Goal: Use online tool/utility: Utilize a website feature to perform a specific function

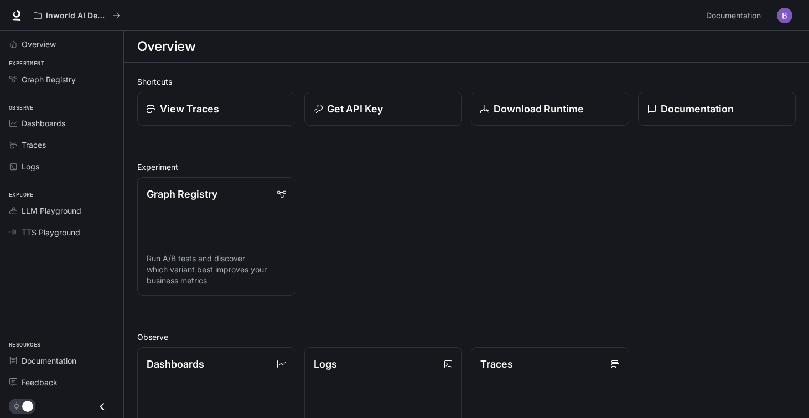
click at [789, 17] on img "button" at bounding box center [784, 15] width 15 height 15
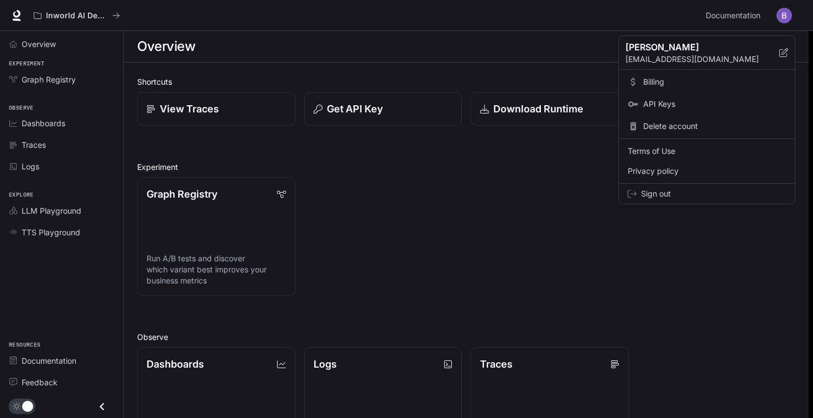
click at [524, 166] on div at bounding box center [406, 209] width 813 height 418
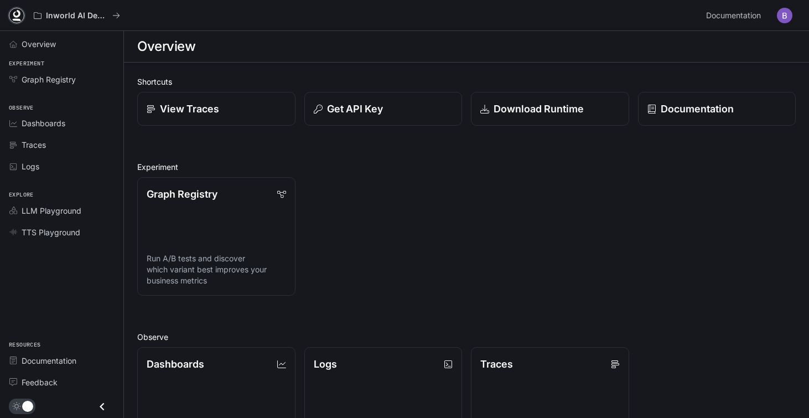
click at [13, 13] on icon at bounding box center [16, 14] width 7 height 8
click at [51, 207] on span "LLM Playground" at bounding box center [52, 211] width 60 height 12
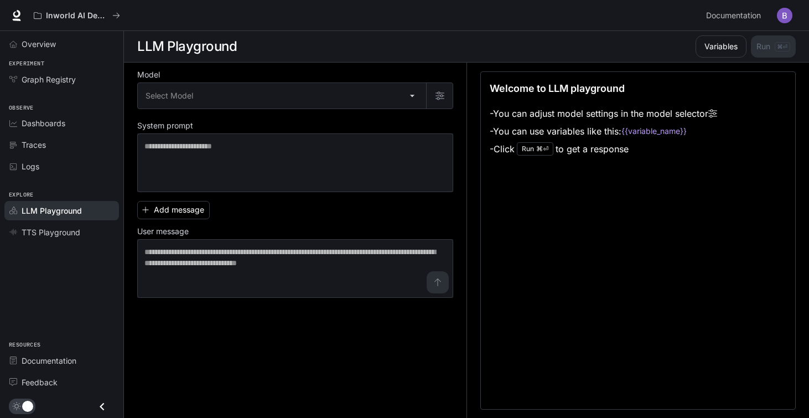
click at [665, 133] on code "{{variable_name}}" at bounding box center [653, 131] width 65 height 11
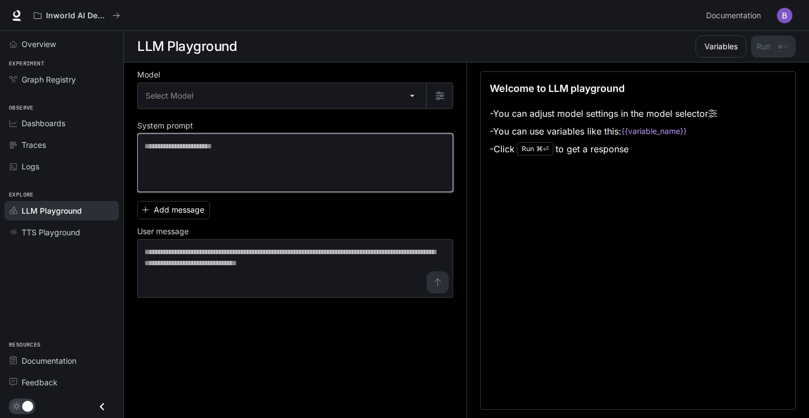
click at [285, 179] on textarea at bounding box center [294, 162] width 301 height 44
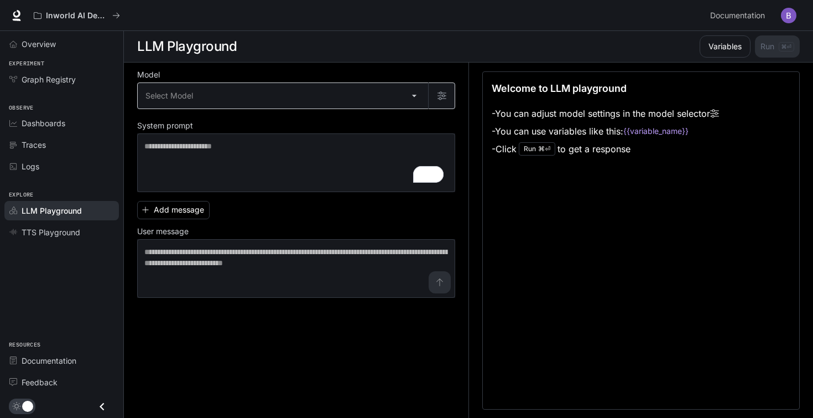
click at [262, 96] on body "Skip to main content Inworld AI Demos Documentation Documentation Portal Overvi…" at bounding box center [406, 209] width 813 height 418
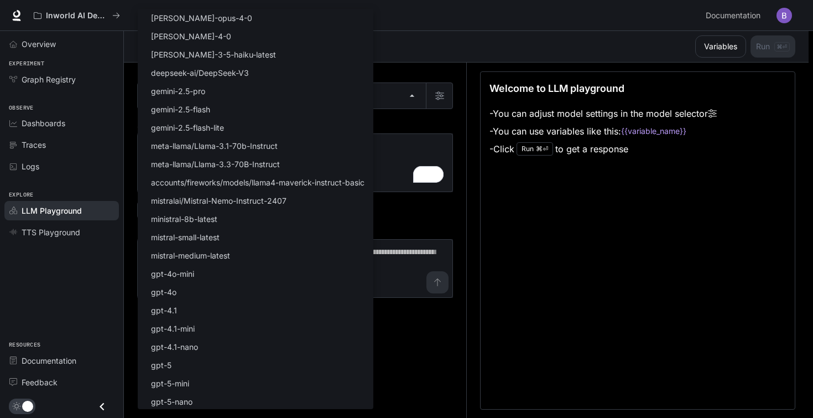
click at [589, 186] on div at bounding box center [406, 209] width 813 height 418
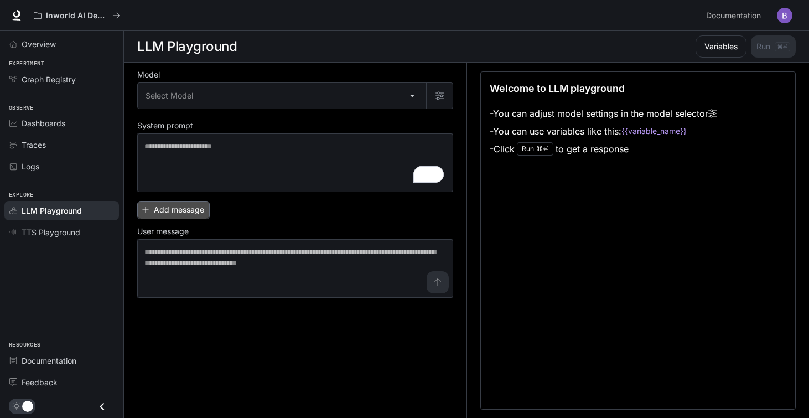
click at [162, 213] on button "Add message" at bounding box center [173, 210] width 72 height 18
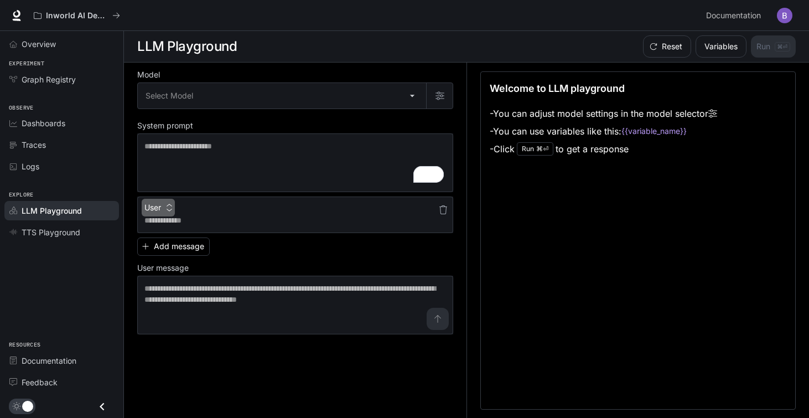
click at [162, 210] on button "User" at bounding box center [158, 208] width 33 height 18
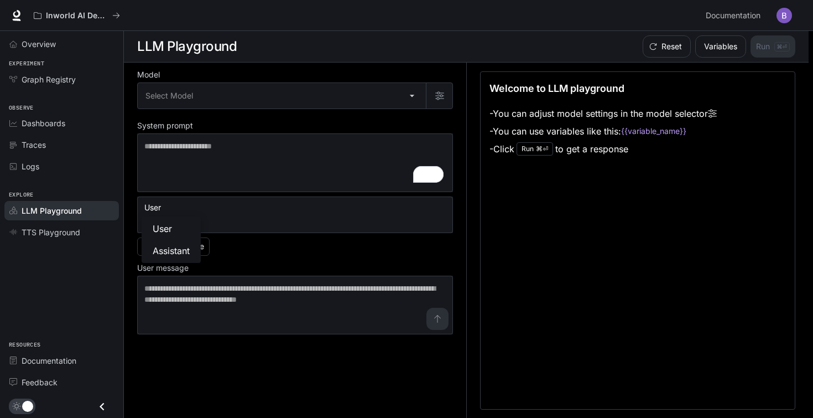
click at [162, 209] on div at bounding box center [406, 209] width 813 height 418
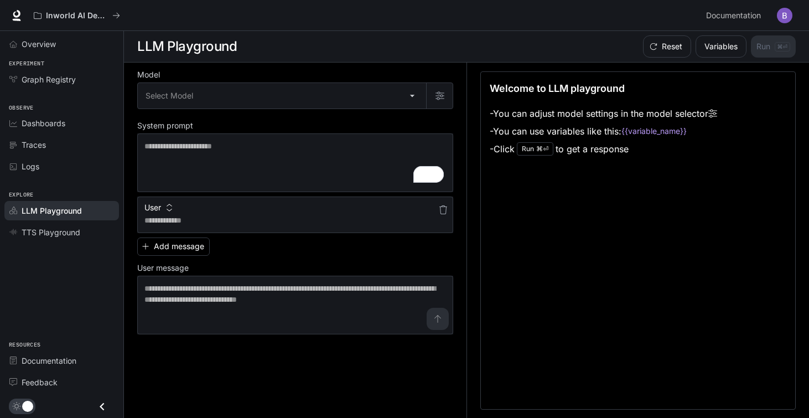
click at [170, 209] on icon "button" at bounding box center [169, 208] width 8 height 8
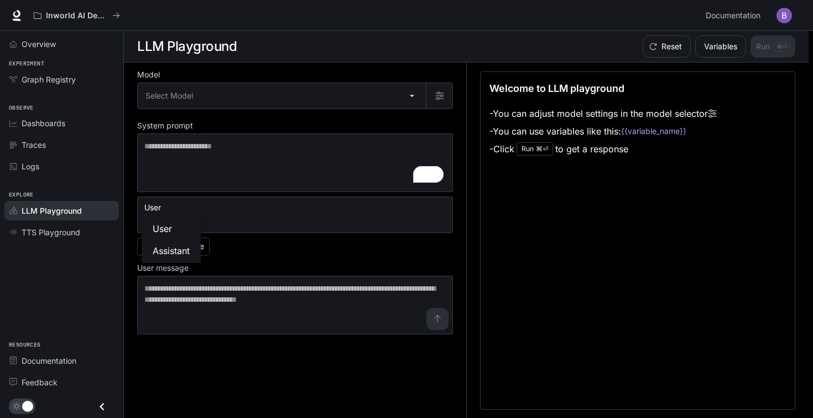
click at [66, 231] on div at bounding box center [406, 209] width 813 height 418
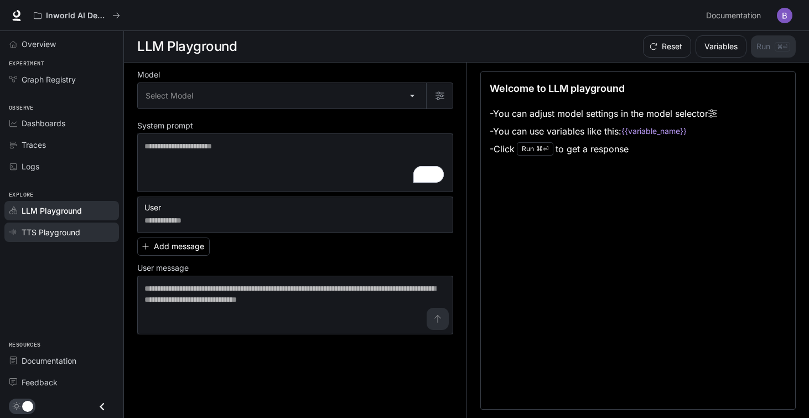
click at [58, 232] on span "TTS Playground" at bounding box center [51, 232] width 59 height 12
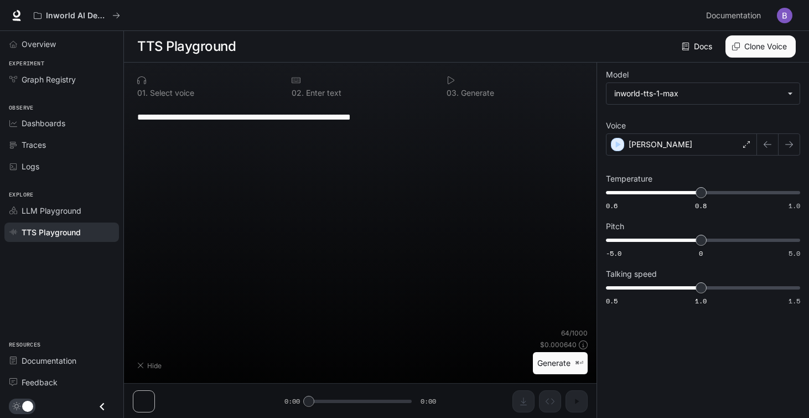
type textarea "**********"
type input "***"
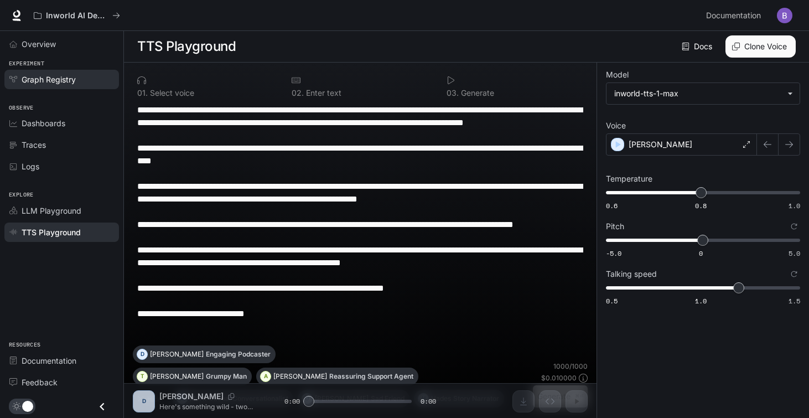
click at [38, 79] on span "Graph Registry" at bounding box center [49, 80] width 54 height 12
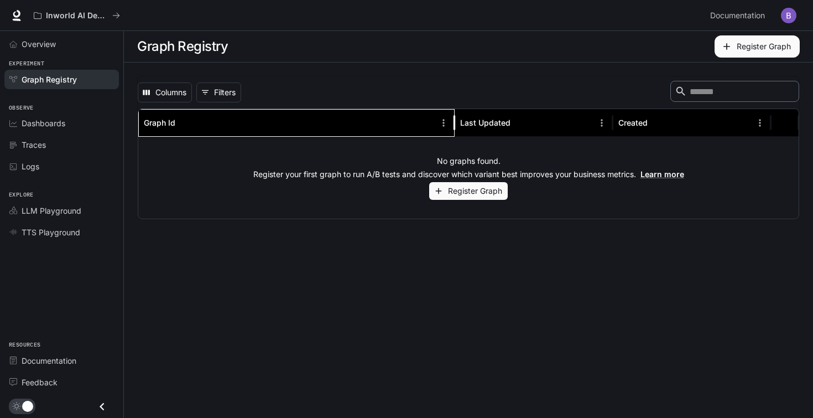
click at [212, 127] on div "Graph Id" at bounding box center [289, 122] width 291 height 27
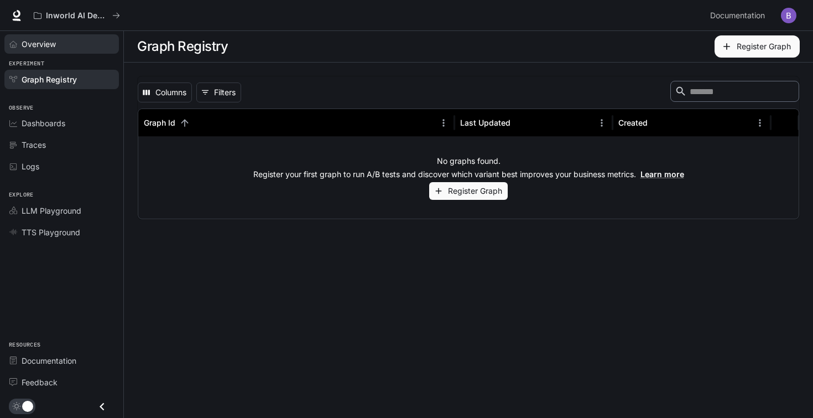
click at [45, 49] on span "Overview" at bounding box center [39, 44] width 34 height 12
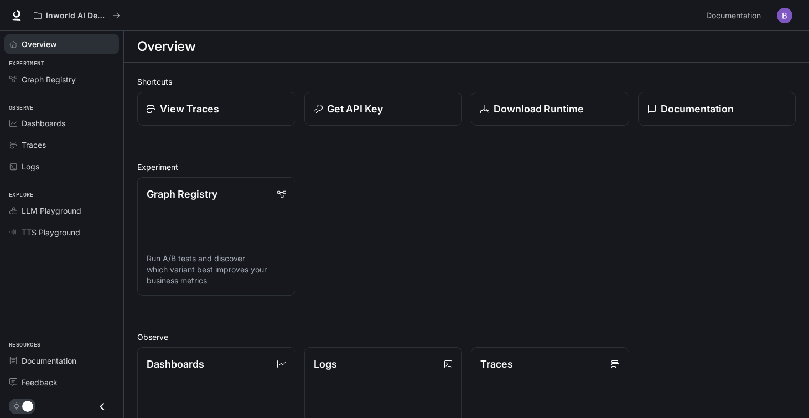
click at [493, 204] on div "Graph Registry Run A/B tests and discover which variant best improves your busi…" at bounding box center [461, 231] width 667 height 127
